Goal: Obtain resource: Obtain resource

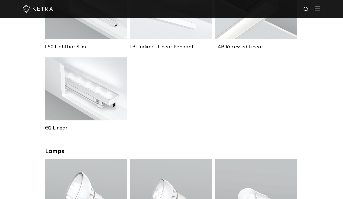
scroll to position [328, 0]
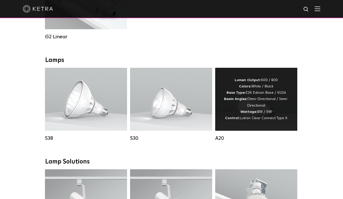
click at [259, 107] on div "Lumen Output: 600 / 800 Colors: White / Black Base Type: E26 Edison Base / GU24…" at bounding box center [256, 99] width 67 height 44
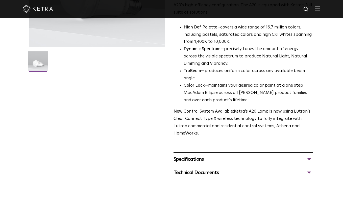
click at [309, 156] on div "Specifications" at bounding box center [242, 160] width 139 height 8
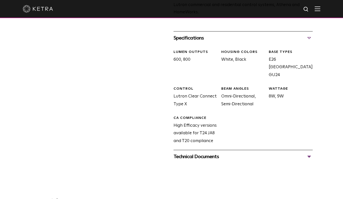
scroll to position [303, 0]
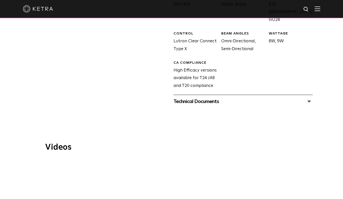
click at [308, 98] on div "Technical Documents" at bounding box center [242, 102] width 139 height 8
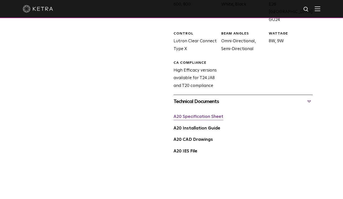
click at [196, 115] on link "A20 Specification Sheet" at bounding box center [198, 117] width 50 height 4
